Goal: Navigation & Orientation: Understand site structure

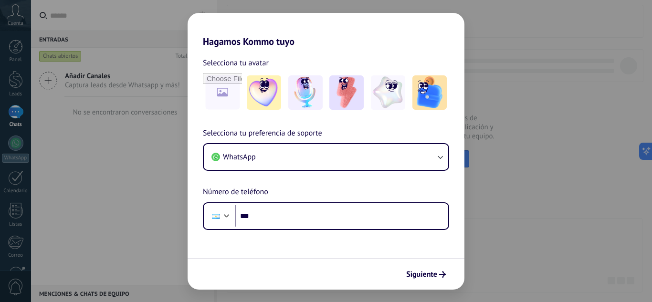
click at [512, 5] on div "Hagamos Kommo tuyo Selecciona tu avatar Selecciona tu preferencia de soporte Wh…" at bounding box center [326, 151] width 652 height 302
click at [96, 200] on div "Hagamos Kommo tuyo Selecciona tu avatar Selecciona tu preferencia de soporte Wh…" at bounding box center [326, 151] width 652 height 302
click at [97, 199] on div "Hagamos Kommo tuyo Selecciona tu avatar Selecciona tu preferencia de soporte Wh…" at bounding box center [326, 151] width 652 height 302
click at [9, 17] on div "Hagamos Kommo tuyo Selecciona tu avatar Selecciona tu preferencia de soporte Wh…" at bounding box center [326, 151] width 652 height 302
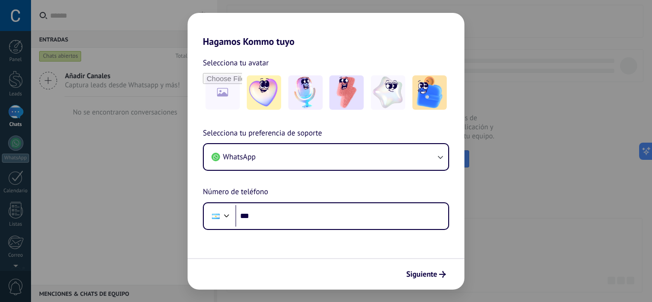
click at [116, 195] on div "Hagamos Kommo tuyo Selecciona tu avatar Selecciona tu preferencia de soporte Wh…" at bounding box center [326, 151] width 652 height 302
